Goal: Task Accomplishment & Management: Complete application form

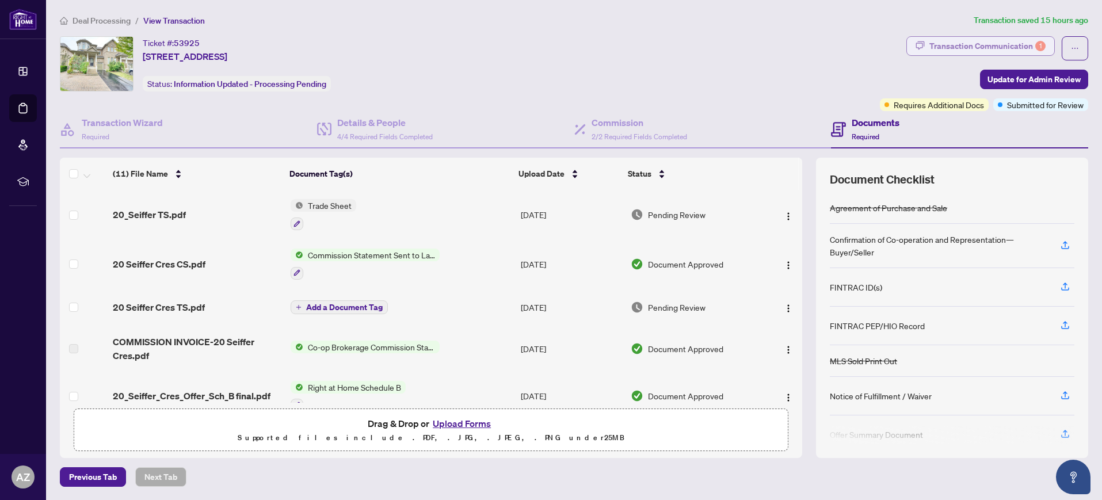
click at [999, 47] on div "Transaction Communication 1" at bounding box center [987, 46] width 116 height 18
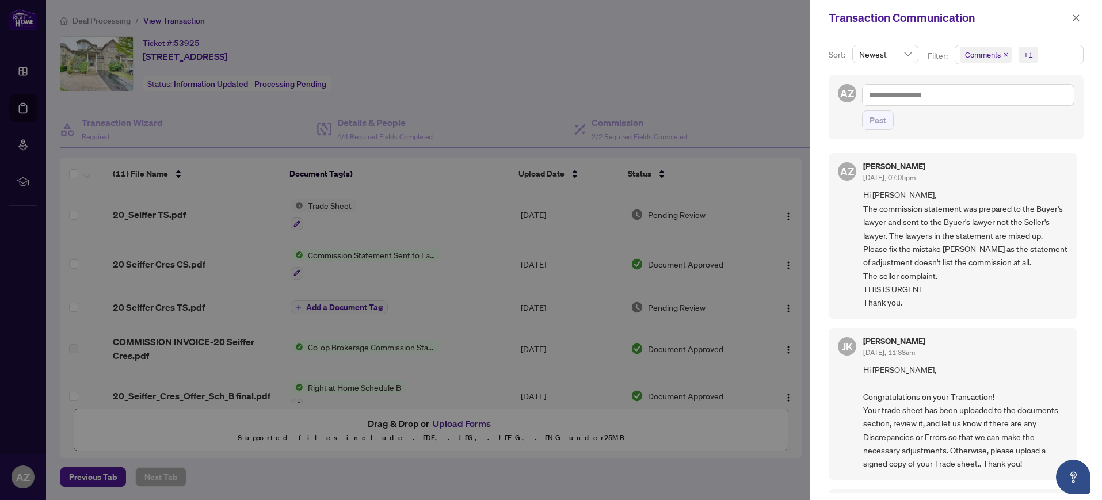
drag, startPoint x: 615, startPoint y: 46, endPoint x: 1095, endPoint y: 30, distance: 480.5
click at [847, 43] on div "Transaction Communication Sort: Newest Filter: Comments +1 AZ Post AZ [PERSON_N…" at bounding box center [551, 250] width 1102 height 500
click at [1076, 17] on icon "close" at bounding box center [1076, 17] width 6 height 6
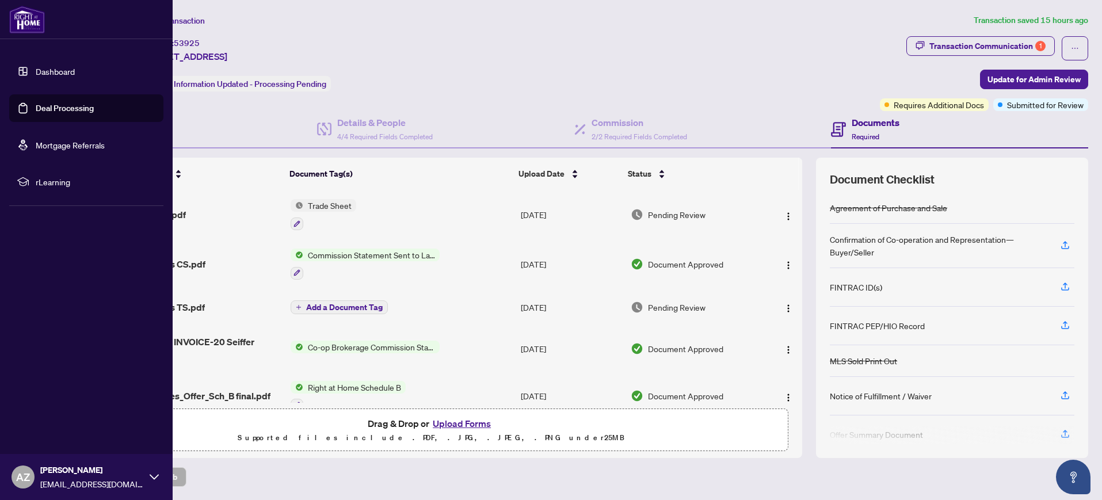
click at [56, 72] on link "Dashboard" at bounding box center [55, 71] width 39 height 10
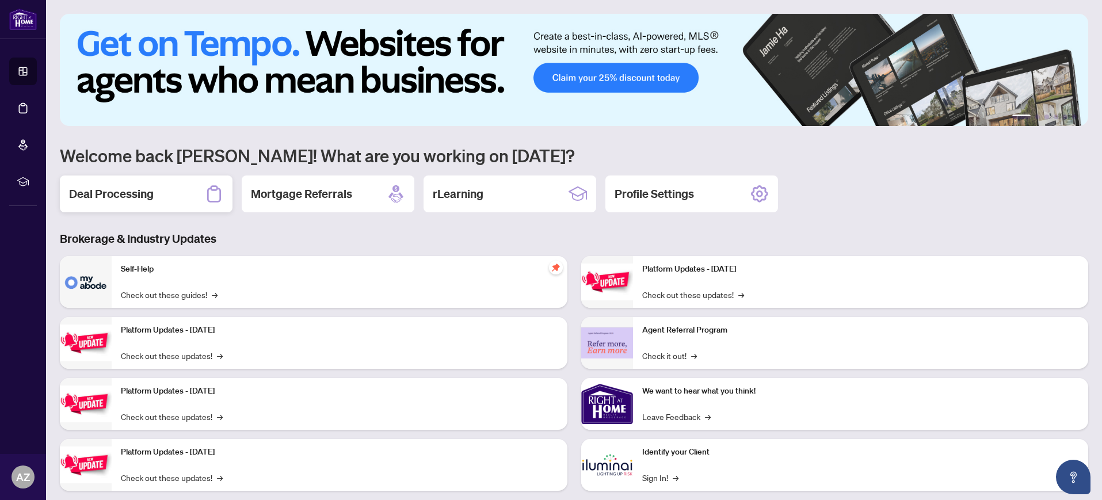
click at [121, 197] on h2 "Deal Processing" at bounding box center [111, 194] width 85 height 16
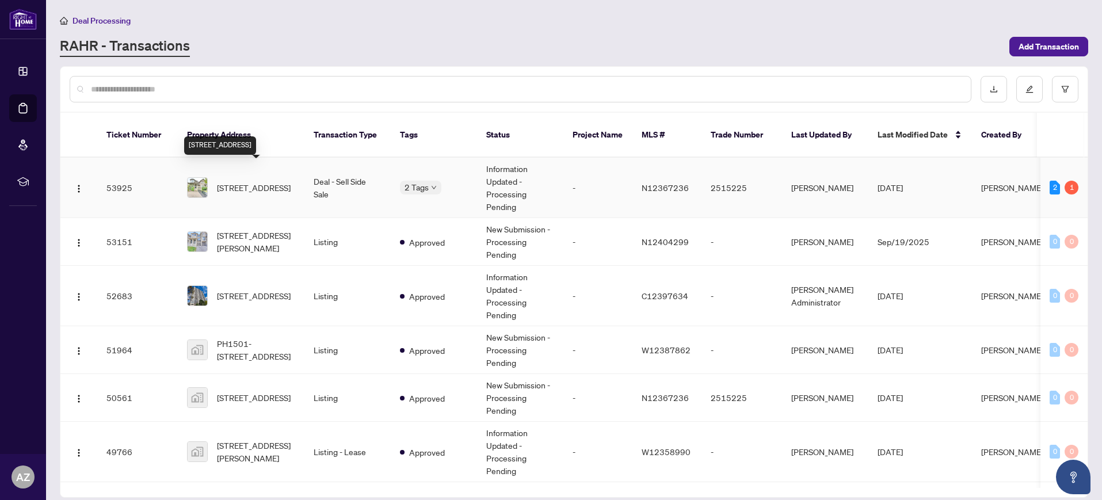
click at [243, 181] on span "[STREET_ADDRESS]" at bounding box center [254, 187] width 74 height 13
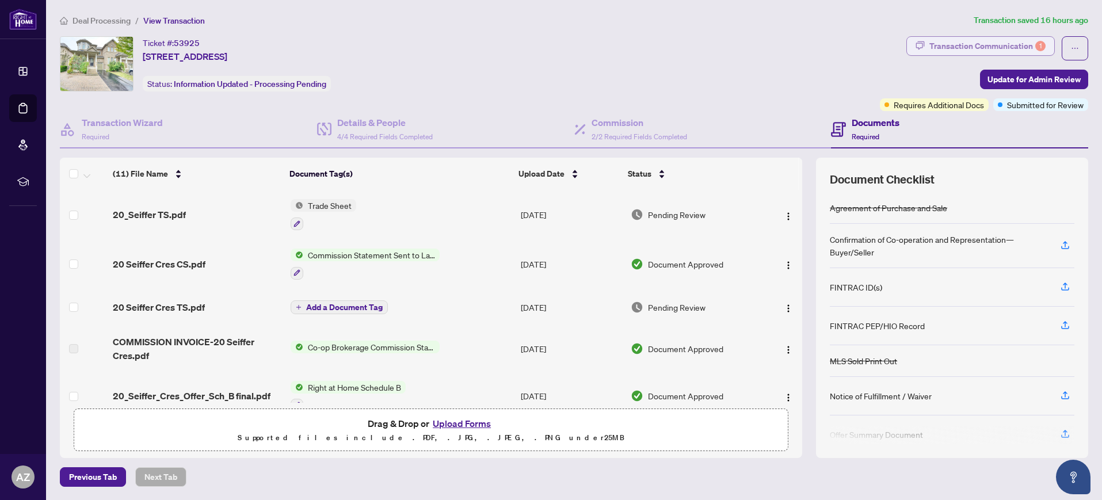
click at [967, 47] on div "Transaction Communication 1" at bounding box center [987, 46] width 116 height 18
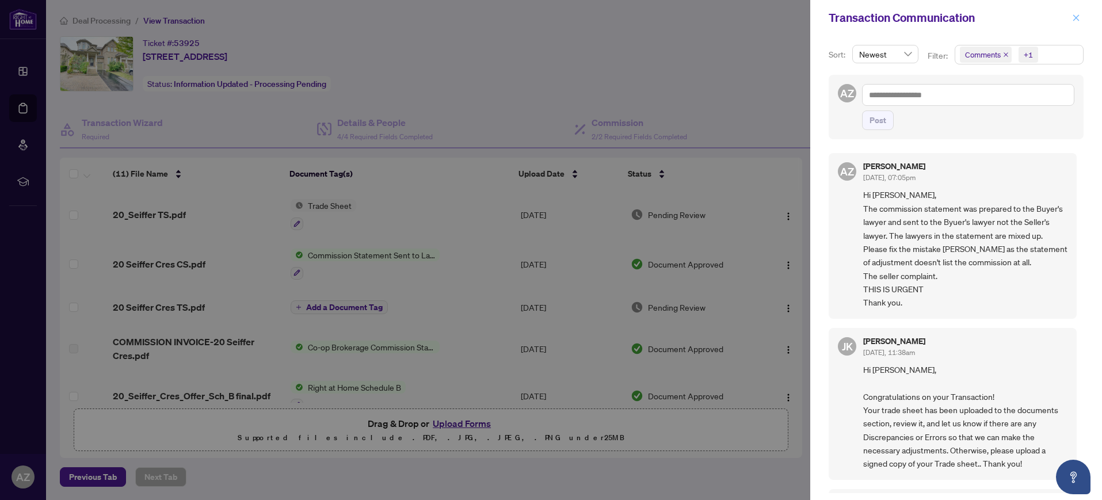
click at [1077, 17] on icon "close" at bounding box center [1076, 18] width 8 height 8
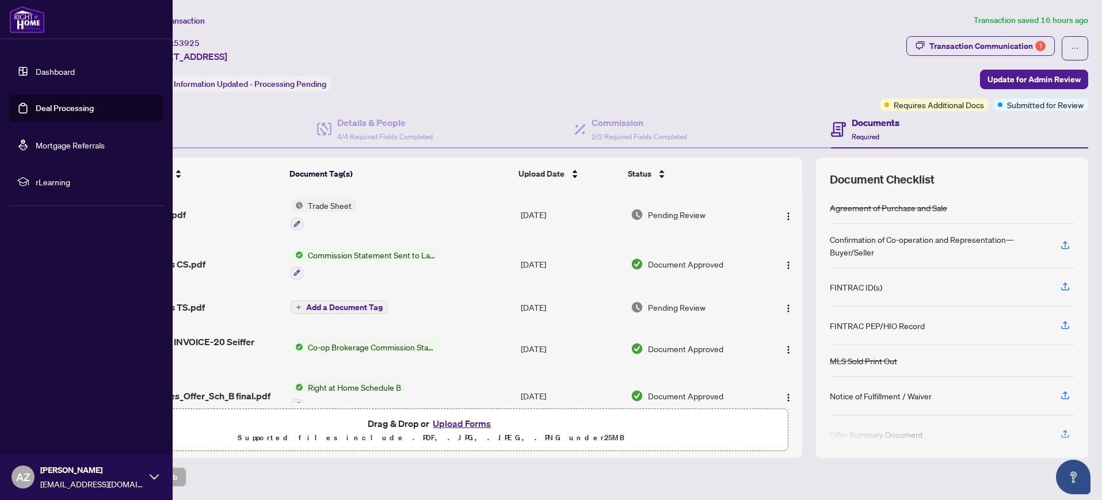
click at [59, 72] on link "Dashboard" at bounding box center [55, 71] width 39 height 10
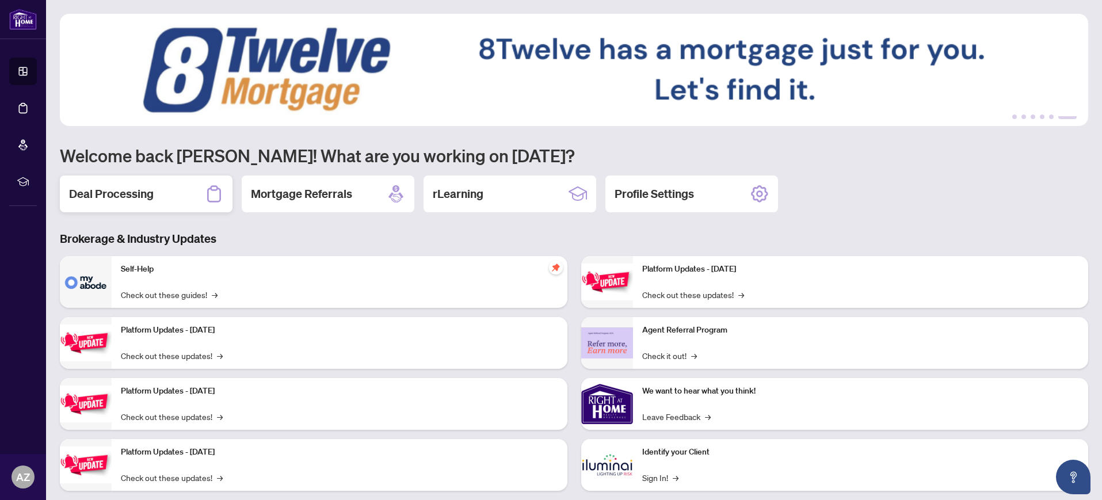
click at [124, 193] on h2 "Deal Processing" at bounding box center [111, 194] width 85 height 16
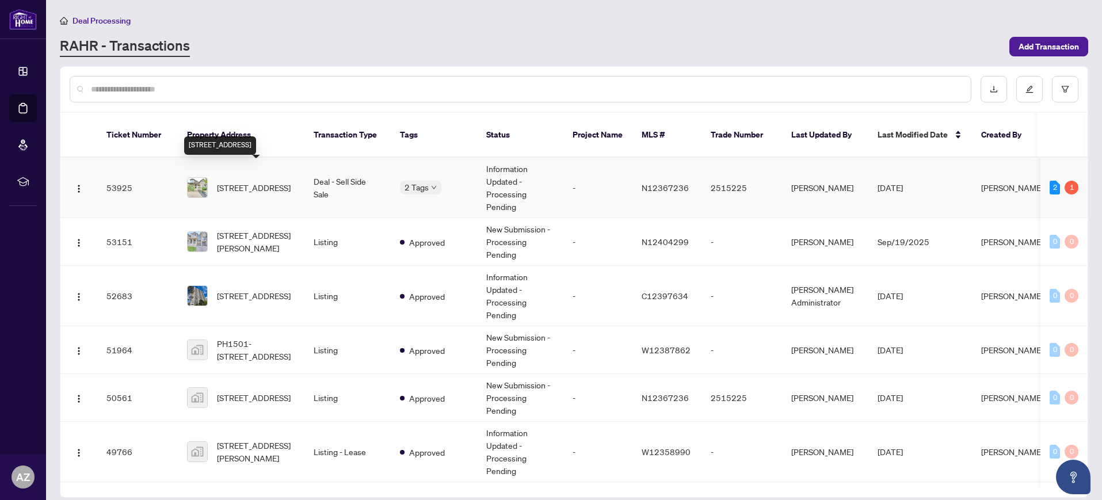
click at [250, 181] on span "[STREET_ADDRESS]" at bounding box center [254, 187] width 74 height 13
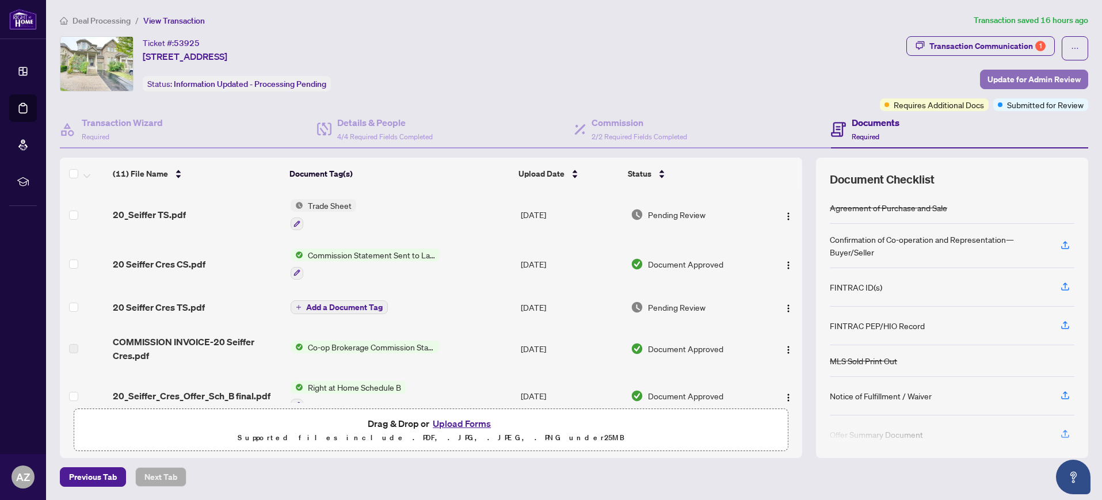
click at [1021, 78] on span "Update for Admin Review" at bounding box center [1033, 79] width 93 height 18
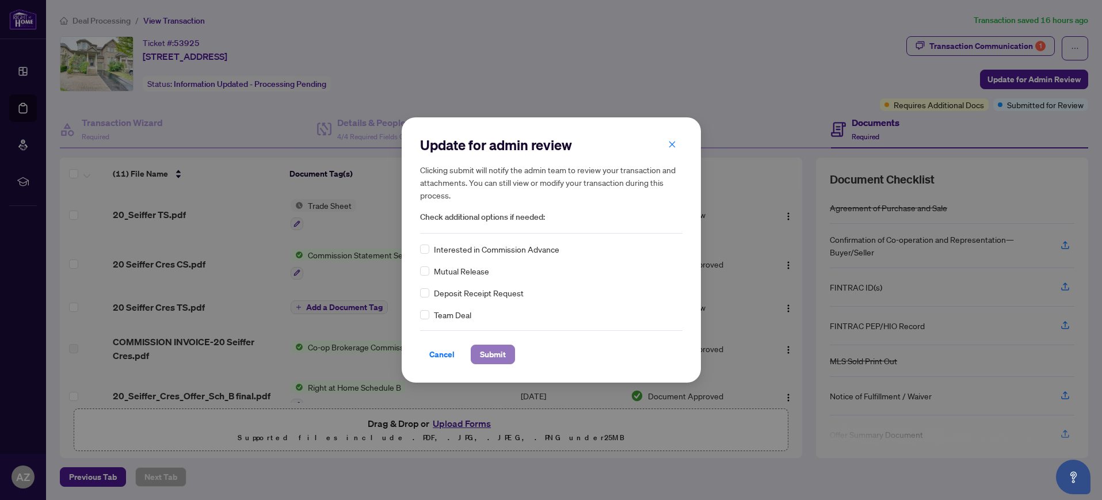
click at [491, 355] on span "Submit" at bounding box center [493, 354] width 26 height 18
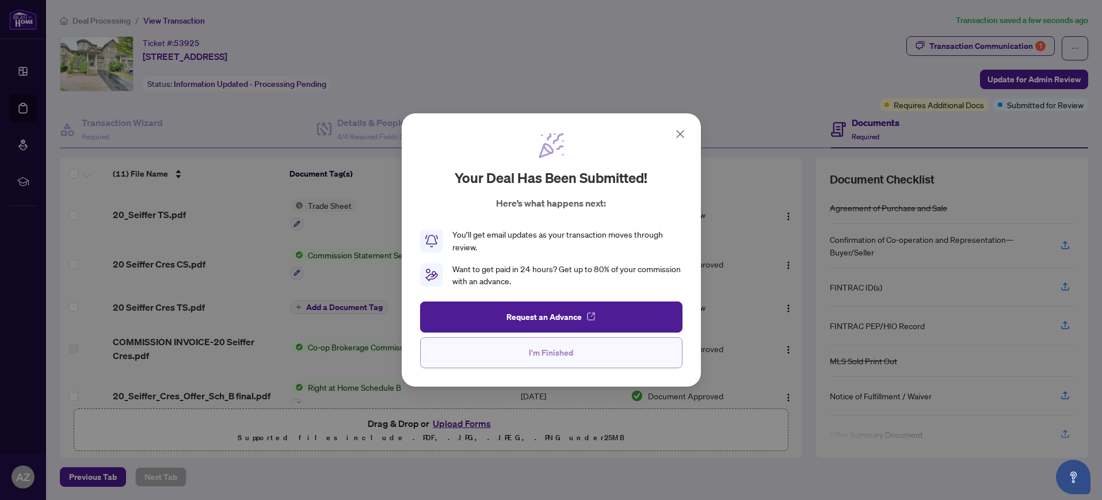
click at [545, 354] on span "I'm Finished" at bounding box center [551, 352] width 44 height 18
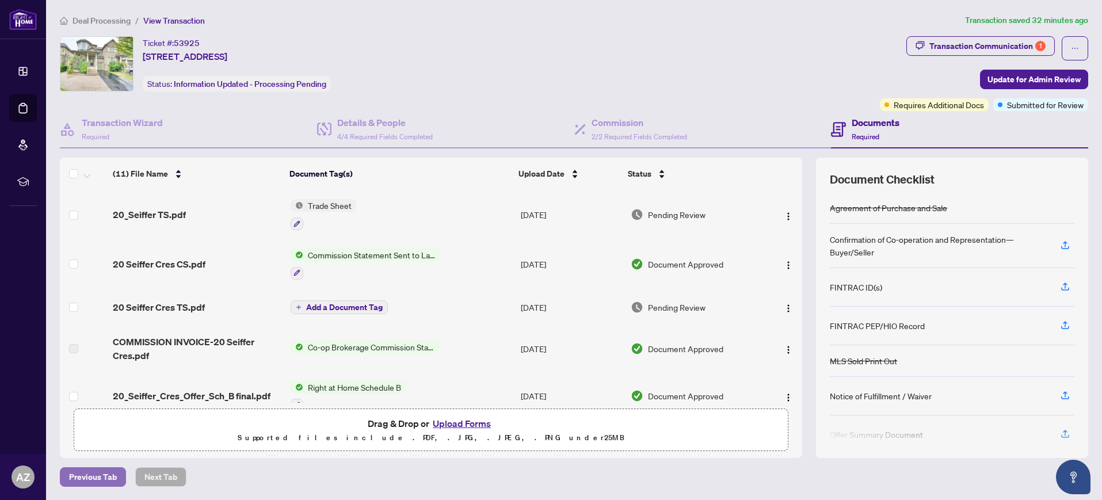
click at [93, 478] on span "Previous Tab" at bounding box center [93, 477] width 48 height 18
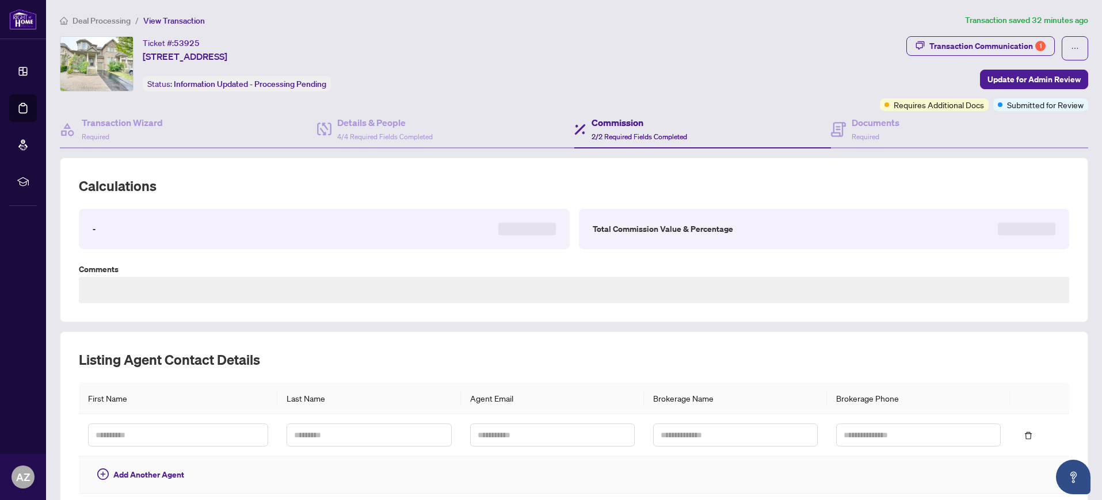
type textarea "**********"
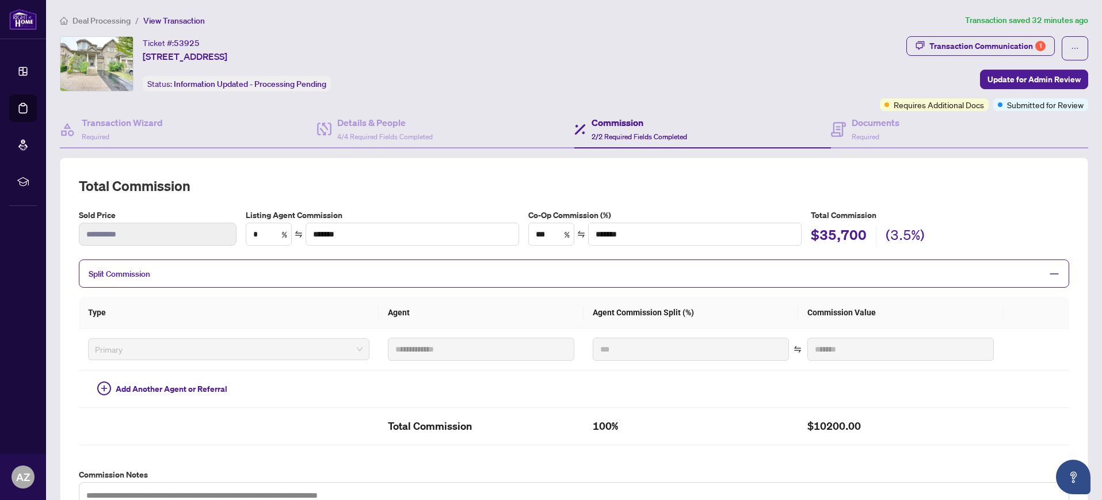
scroll to position [259, 0]
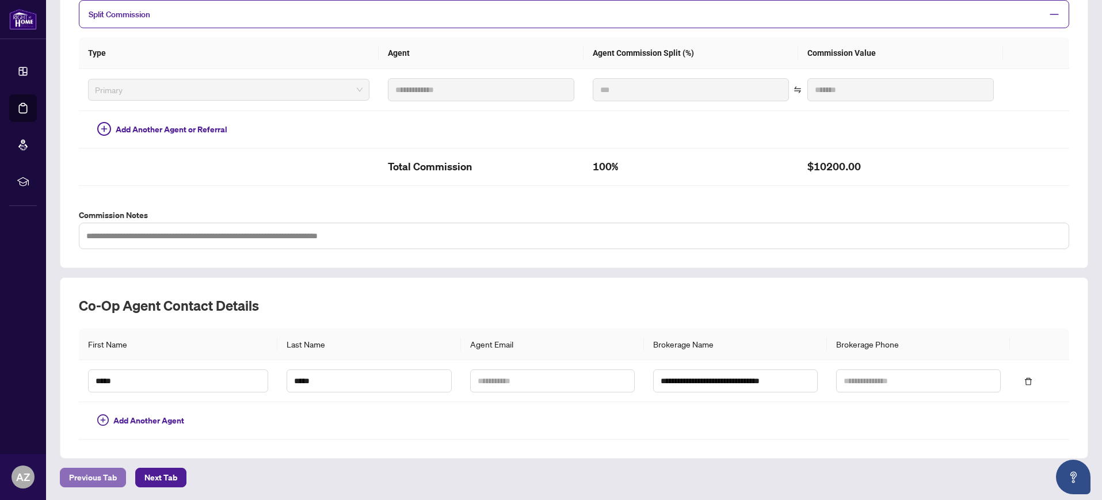
drag, startPoint x: 98, startPoint y: 477, endPoint x: 111, endPoint y: 474, distance: 13.0
click at [98, 477] on span "Previous Tab" at bounding box center [93, 477] width 48 height 18
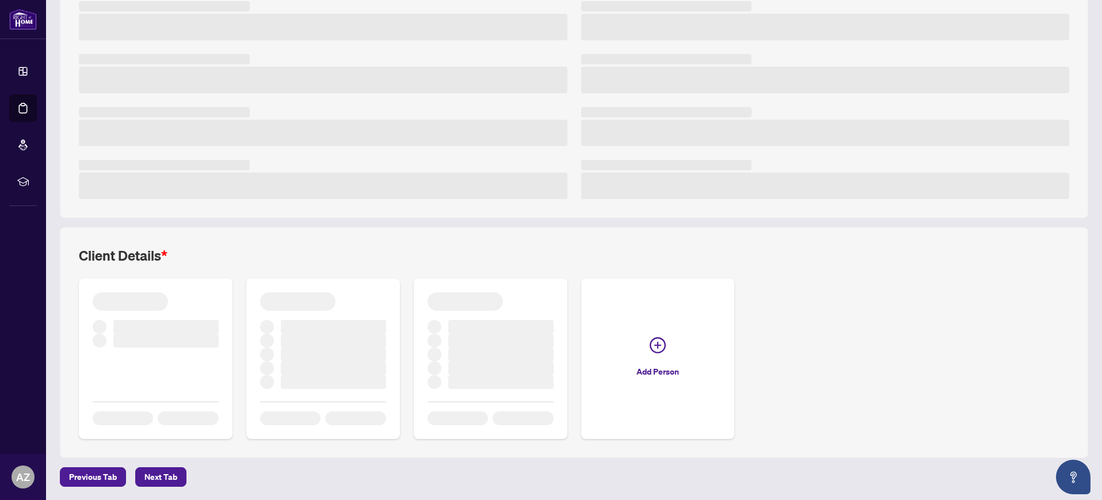
scroll to position [232, 0]
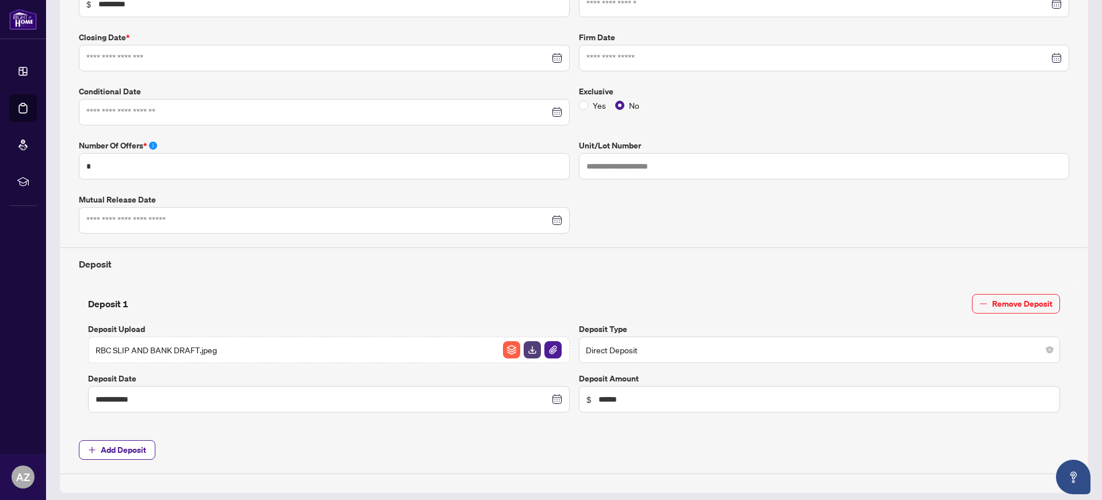
type input "**********"
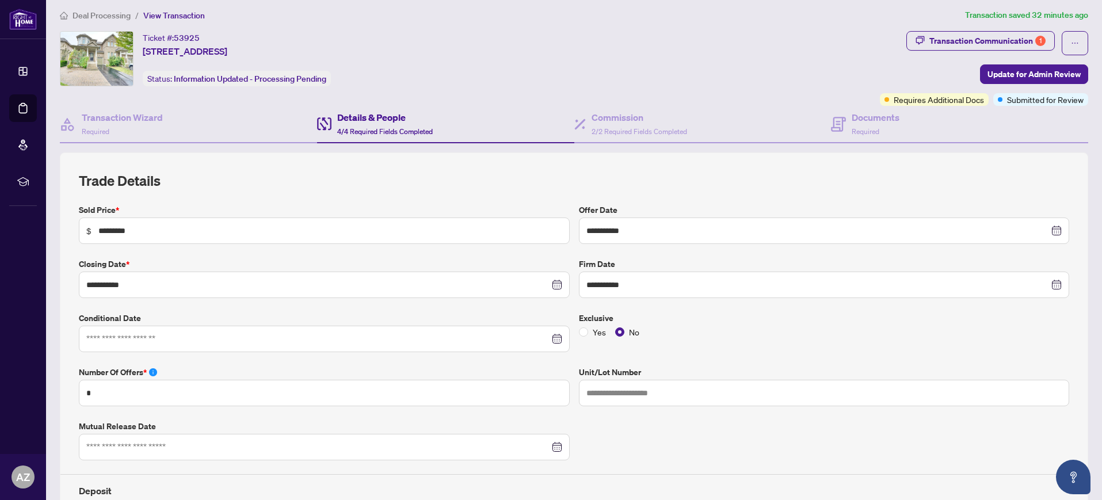
scroll to position [0, 0]
